Goal: Task Accomplishment & Management: Use online tool/utility

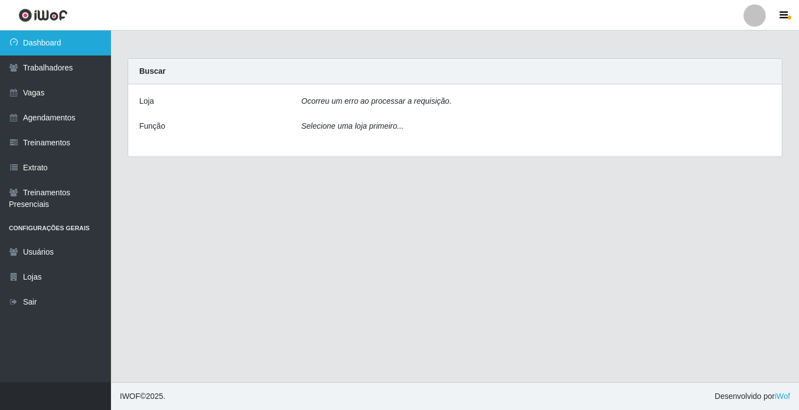
click at [59, 42] on link "Dashboard" at bounding box center [55, 43] width 111 height 25
click at [390, 129] on icon "Selecione uma loja primeiro..." at bounding box center [352, 126] width 102 height 9
click at [390, 128] on icon "Selecione uma loja primeiro..." at bounding box center [352, 126] width 102 height 9
click at [64, 41] on link "Dashboard" at bounding box center [55, 43] width 111 height 25
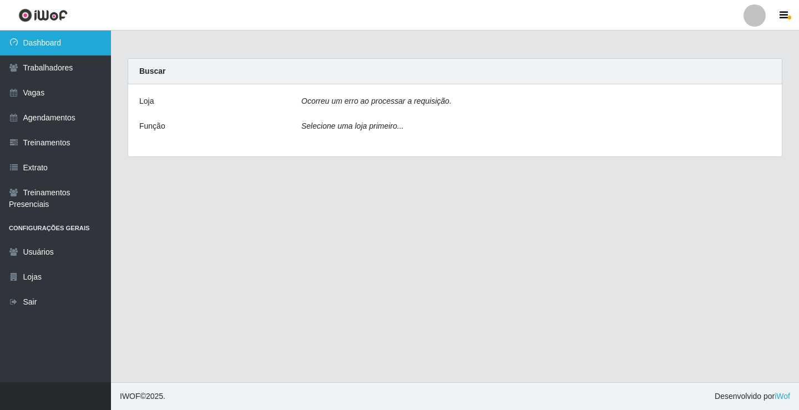
click at [64, 41] on link "Dashboard" at bounding box center [55, 43] width 111 height 25
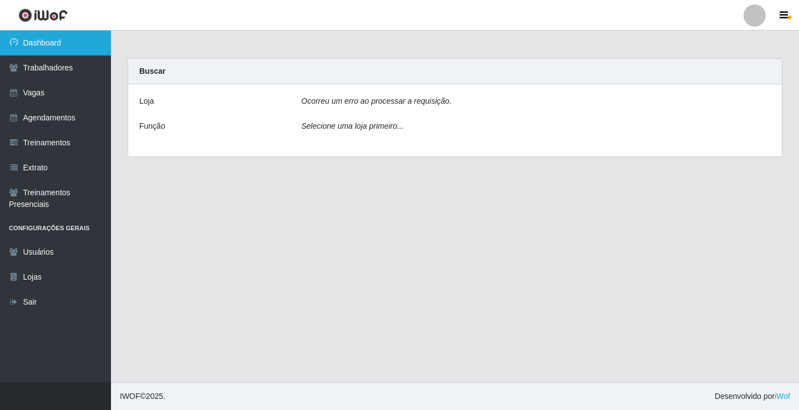
click at [64, 41] on link "Dashboard" at bounding box center [55, 43] width 111 height 25
click at [395, 94] on div "Loja Ocorreu um erro ao processar a requisição. Função Selecione uma loja prime…" at bounding box center [455, 120] width 654 height 72
click at [401, 103] on icon "Ocorreu um erro ao processar a requisição." at bounding box center [376, 101] width 150 height 9
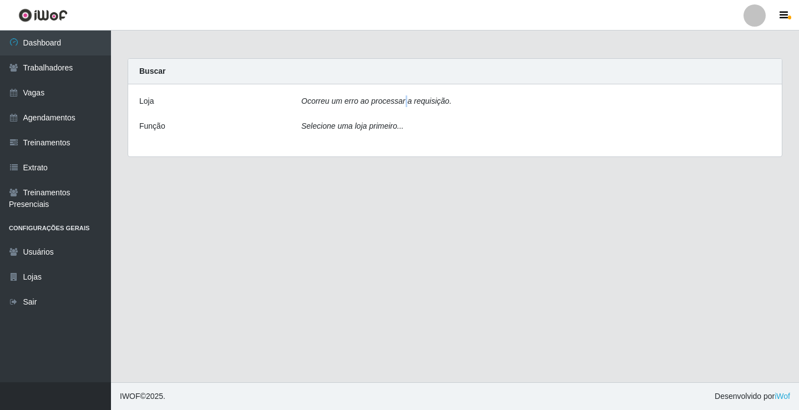
click at [401, 103] on icon "Ocorreu um erro ao processar a requisição." at bounding box center [376, 101] width 150 height 9
click at [462, 106] on div "Ocorreu um erro ao processar a requisição." at bounding box center [536, 103] width 486 height 16
click at [454, 103] on div "Ocorreu um erro ao processar a requisição." at bounding box center [536, 103] width 486 height 16
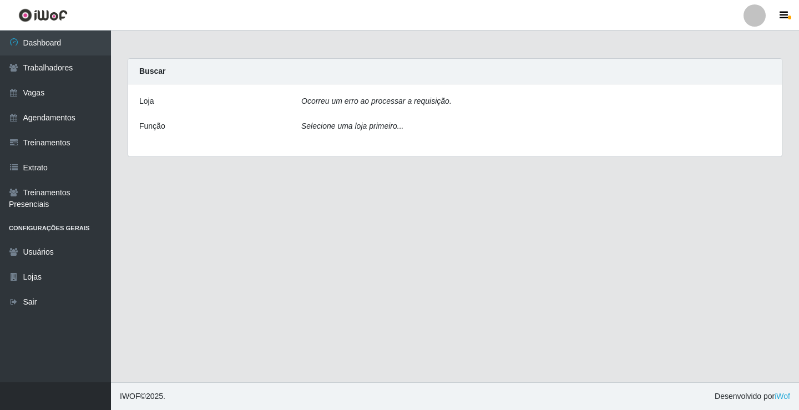
click at [446, 103] on div "Ocorreu um erro ao processar a requisição." at bounding box center [536, 103] width 486 height 16
click at [446, 102] on div "Ocorreu um erro ao processar a requisição." at bounding box center [536, 103] width 486 height 16
